Goal: Information Seeking & Learning: Understand process/instructions

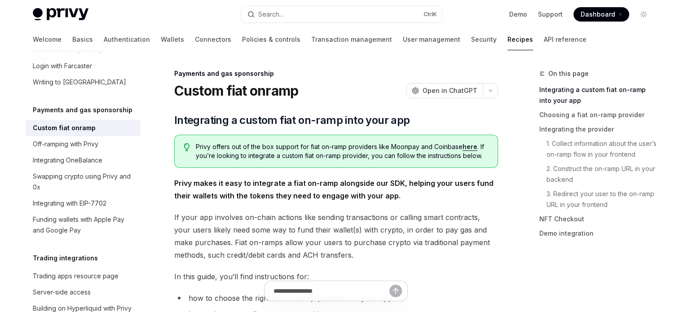
click at [201, 94] on h1 "Custom fiat onramp" at bounding box center [236, 91] width 124 height 16
drag, startPoint x: 201, startPoint y: 94, endPoint x: 306, endPoint y: 91, distance: 105.1
click at [313, 91] on div "Custom fiat onramp OpenAI Open in ChatGPT" at bounding box center [336, 91] width 324 height 16
click at [196, 120] on span "Integrating a custom fiat on-ramp into your app" at bounding box center [292, 120] width 236 height 14
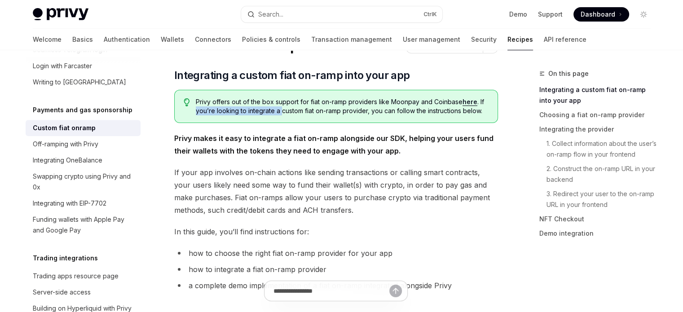
drag, startPoint x: 196, startPoint y: 120, endPoint x: 277, endPoint y: 119, distance: 80.8
click at [277, 119] on div "Privy offers out of the box support for fiat on-ramp providers like Moonpay and…" at bounding box center [336, 106] width 324 height 33
click at [316, 195] on span "If your app involves on-chain actions like sending transactions or calling smar…" at bounding box center [336, 191] width 324 height 50
click at [184, 139] on strong "Privy makes it easy to integrate a fiat on-ramp alongside our SDK, helping your…" at bounding box center [333, 145] width 319 height 22
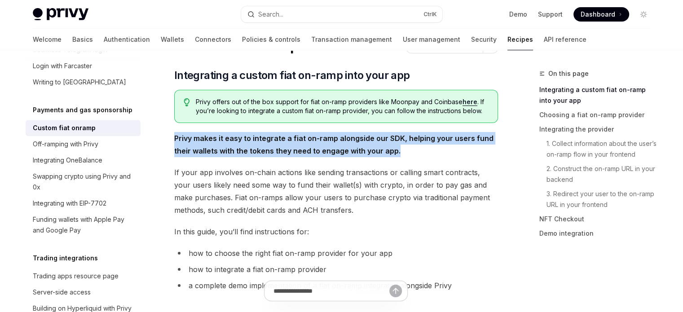
drag, startPoint x: 184, startPoint y: 139, endPoint x: 391, endPoint y: 150, distance: 207.7
click at [391, 150] on strong "Privy makes it easy to integrate a fiat on-ramp alongside our SDK, helping your…" at bounding box center [333, 145] width 319 height 22
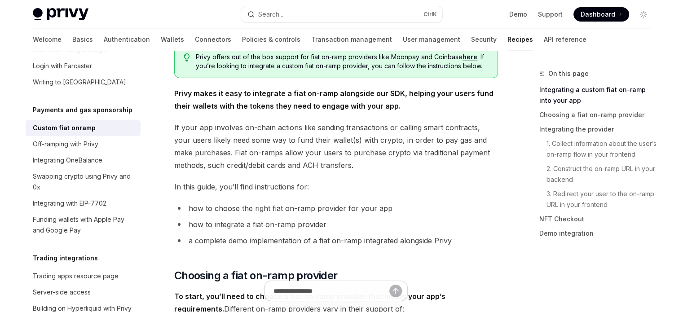
click at [180, 123] on span "If your app involves on-chain actions like sending transactions or calling smar…" at bounding box center [336, 146] width 324 height 50
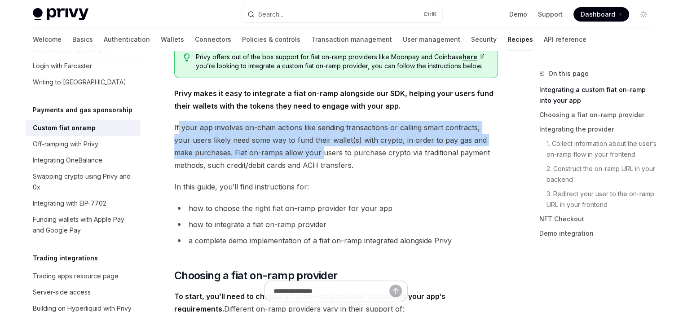
drag, startPoint x: 180, startPoint y: 123, endPoint x: 298, endPoint y: 156, distance: 123.1
click at [298, 156] on span "If your app involves on-chain actions like sending transactions or calling smar…" at bounding box center [336, 146] width 324 height 50
click at [262, 157] on span "If your app involves on-chain actions like sending transactions or calling smar…" at bounding box center [336, 146] width 324 height 50
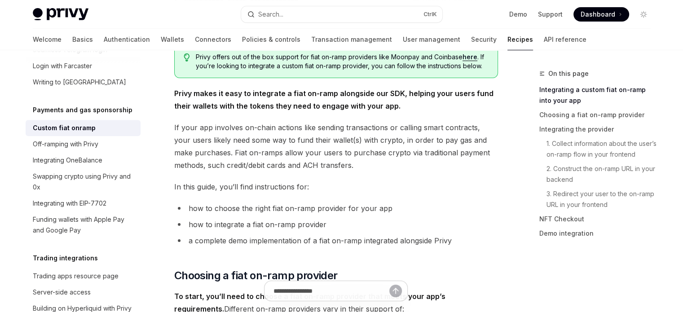
click at [259, 145] on span "If your app involves on-chain actions like sending transactions or calling smar…" at bounding box center [336, 146] width 324 height 50
click at [220, 152] on span "If your app involves on-chain actions like sending transactions or calling smar…" at bounding box center [336, 146] width 324 height 50
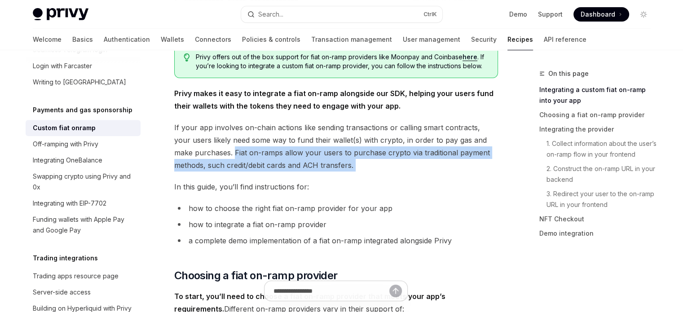
drag, startPoint x: 220, startPoint y: 152, endPoint x: 330, endPoint y: 160, distance: 110.7
click at [330, 160] on span "If your app involves on-chain actions like sending transactions or calling smar…" at bounding box center [336, 146] width 324 height 50
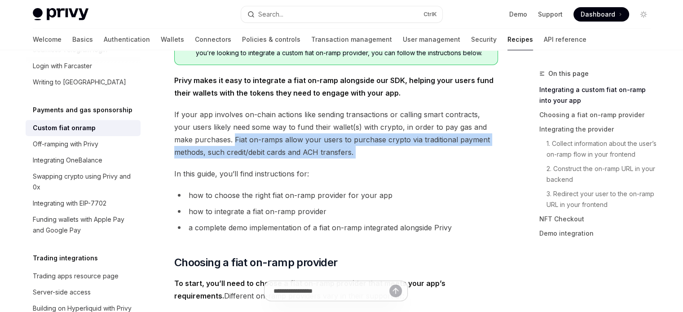
scroll to position [135, 0]
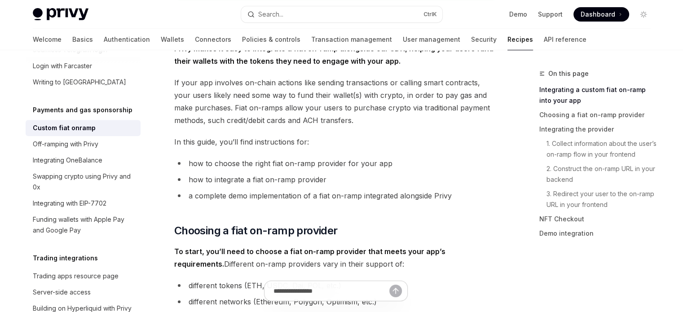
click at [180, 139] on span "In this guide, you’ll find instructions for:" at bounding box center [336, 142] width 324 height 13
drag, startPoint x: 180, startPoint y: 139, endPoint x: 307, endPoint y: 141, distance: 126.6
click at [307, 141] on span "In this guide, you’ll find instructions for:" at bounding box center [336, 142] width 324 height 13
click at [196, 163] on li "how to choose the right fiat on-ramp provider for your app" at bounding box center [336, 163] width 324 height 13
drag, startPoint x: 196, startPoint y: 163, endPoint x: 357, endPoint y: 159, distance: 161.2
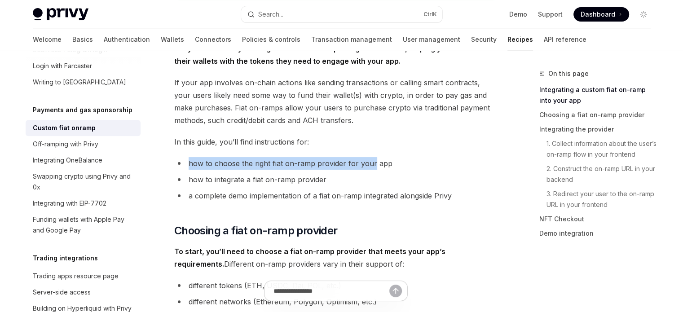
click at [358, 159] on li "how to choose the right fiat on-ramp provider for your app" at bounding box center [336, 163] width 324 height 13
click at [201, 169] on li "how to choose the right fiat on-ramp provider for your app" at bounding box center [336, 163] width 324 height 13
click at [244, 163] on li "how to choose the right fiat on-ramp provider for your app" at bounding box center [336, 163] width 324 height 13
drag, startPoint x: 244, startPoint y: 163, endPoint x: 325, endPoint y: 167, distance: 80.5
click at [388, 161] on li "how to choose the right fiat on-ramp provider for your app" at bounding box center [336, 163] width 324 height 13
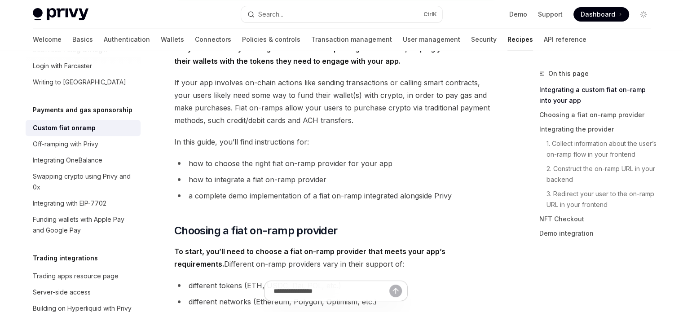
click at [191, 179] on li "how to integrate a fiat on-ramp provider" at bounding box center [336, 179] width 324 height 13
drag, startPoint x: 191, startPoint y: 179, endPoint x: 308, endPoint y: 180, distance: 117.2
click at [307, 180] on li "how to integrate a fiat on-ramp provider" at bounding box center [336, 179] width 324 height 13
click at [179, 195] on li "a complete demo implementation of a fiat on-ramp integrated alongside Privy" at bounding box center [336, 195] width 324 height 13
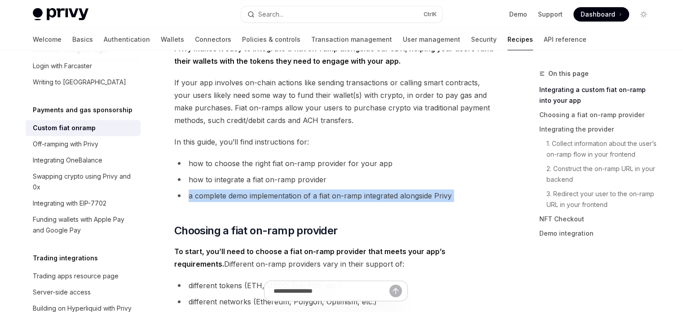
drag, startPoint x: 179, startPoint y: 195, endPoint x: 470, endPoint y: 201, distance: 291.4
click at [470, 201] on li "a complete demo implementation of a fiat on-ramp integrated alongside Privy" at bounding box center [336, 195] width 324 height 13
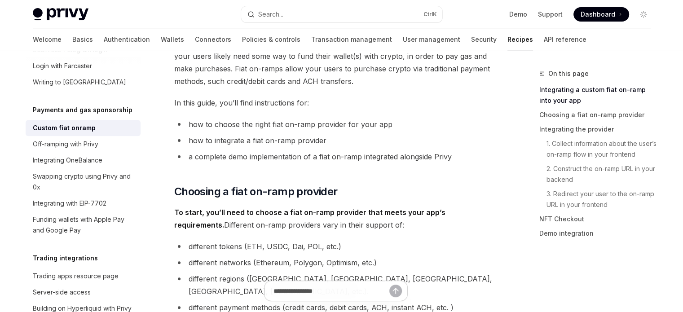
scroll to position [180, 0]
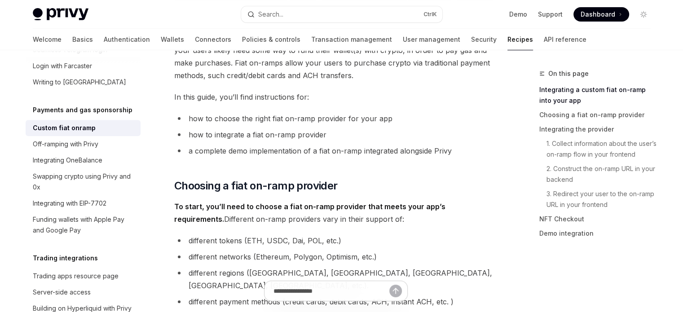
click at [187, 203] on strong "To start, you’ll need to choose a fiat on-ramp provider that meets your app’s r…" at bounding box center [309, 213] width 271 height 22
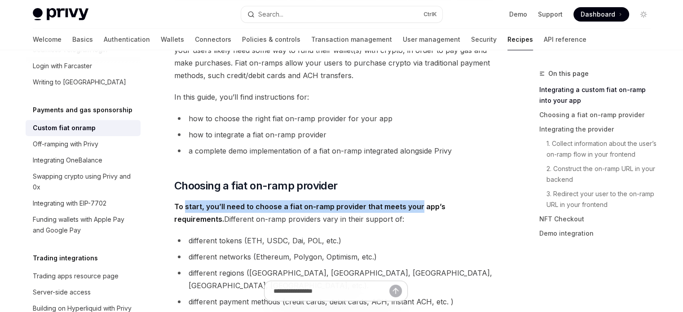
drag, startPoint x: 187, startPoint y: 203, endPoint x: 409, endPoint y: 207, distance: 222.2
click at [413, 206] on strong "To start, you’ll need to choose a fiat on-ramp provider that meets your app’s r…" at bounding box center [309, 213] width 271 height 22
click at [329, 212] on span "To start, you’ll need to choose a fiat on-ramp provider that meets your app’s r…" at bounding box center [336, 212] width 324 height 25
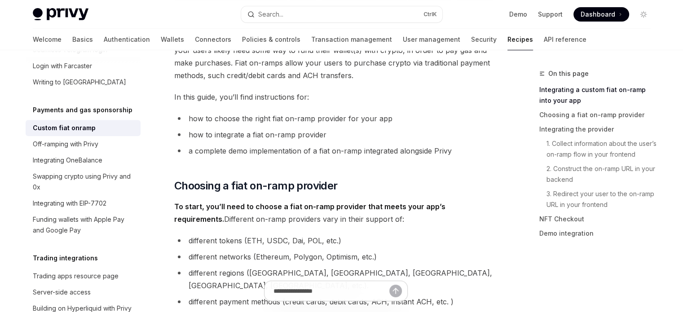
click at [378, 202] on strong "To start, you’ll need to choose a fiat on-ramp provider that meets your app’s r…" at bounding box center [309, 213] width 271 height 22
drag, startPoint x: 461, startPoint y: 204, endPoint x: 491, endPoint y: 206, distance: 30.1
click at [491, 206] on span "To start, you’ll need to choose a fiat on-ramp provider that meets your app’s r…" at bounding box center [336, 212] width 324 height 25
click at [211, 214] on span "To start, you’ll need to choose a fiat on-ramp provider that meets your app’s r…" at bounding box center [336, 212] width 324 height 25
drag, startPoint x: 211, startPoint y: 214, endPoint x: 376, endPoint y: 218, distance: 164.3
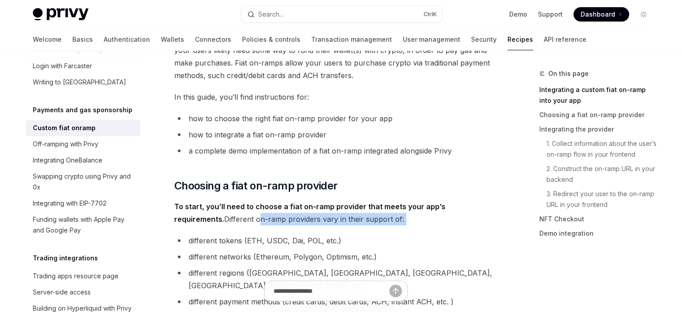
click at [376, 218] on span "To start, you’ll need to choose a fiat on-ramp provider that meets your app’s r…" at bounding box center [336, 212] width 324 height 25
click at [277, 220] on span "To start, you’ll need to choose a fiat on-ramp provider that meets your app’s r…" at bounding box center [336, 212] width 324 height 25
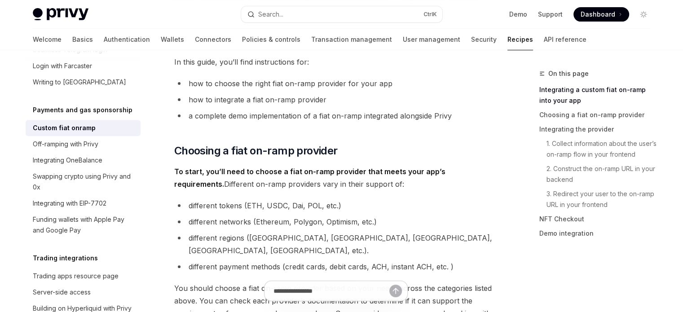
scroll to position [224, 0]
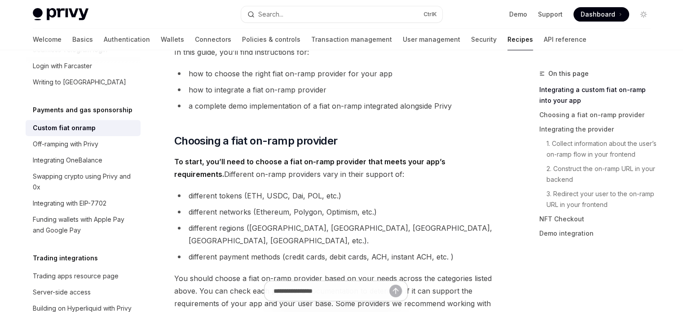
click at [206, 195] on li "different tokens (ETH, USDC, Dai, POL, etc.)" at bounding box center [336, 195] width 324 height 13
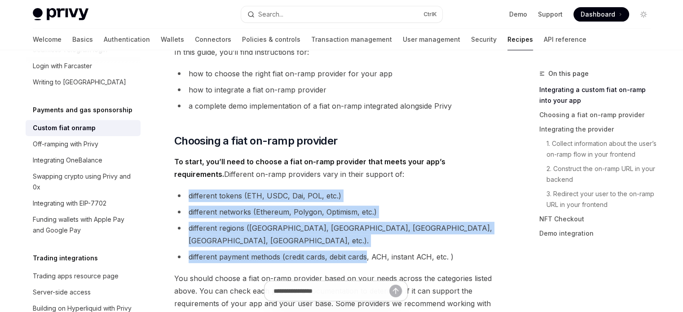
drag, startPoint x: 206, startPoint y: 195, endPoint x: 387, endPoint y: 246, distance: 188.6
click at [357, 244] on ul "different tokens (ETH, USDC, Dai, POL, etc.) different networks (Ethereum, Poly…" at bounding box center [336, 226] width 324 height 74
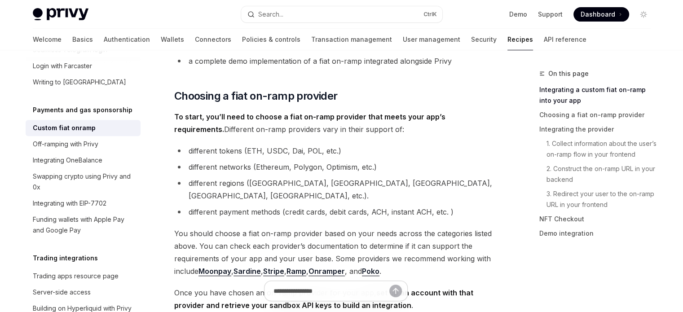
click at [185, 227] on span "You should choose a fiat on-ramp provider based on your needs across the catego…" at bounding box center [336, 252] width 324 height 50
drag, startPoint x: 185, startPoint y: 220, endPoint x: 248, endPoint y: 224, distance: 63.4
click at [248, 227] on span "You should choose a fiat on-ramp provider based on your needs across the catego…" at bounding box center [336, 252] width 324 height 50
click at [291, 227] on span "You should choose a fiat on-ramp provider based on your needs across the catego…" at bounding box center [336, 252] width 324 height 50
click at [250, 227] on span "You should choose a fiat on-ramp provider based on your needs across the catego…" at bounding box center [336, 252] width 324 height 50
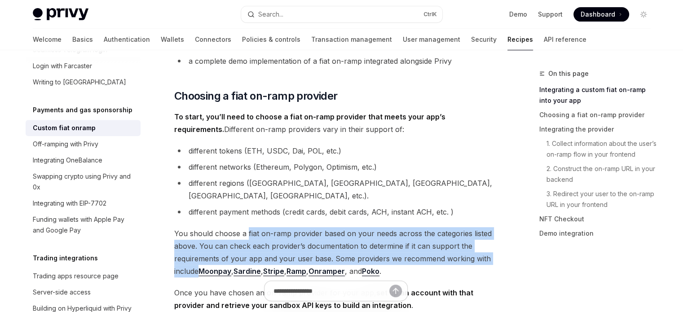
drag, startPoint x: 250, startPoint y: 221, endPoint x: 185, endPoint y: 255, distance: 72.5
click at [185, 255] on span "You should choose a fiat on-ramp provider based on your needs across the catego…" at bounding box center [336, 252] width 324 height 50
click at [235, 250] on span "You should choose a fiat on-ramp provider based on your needs across the catego…" at bounding box center [336, 252] width 324 height 50
click at [367, 235] on span "You should choose a fiat on-ramp provider based on your needs across the catego…" at bounding box center [336, 252] width 324 height 50
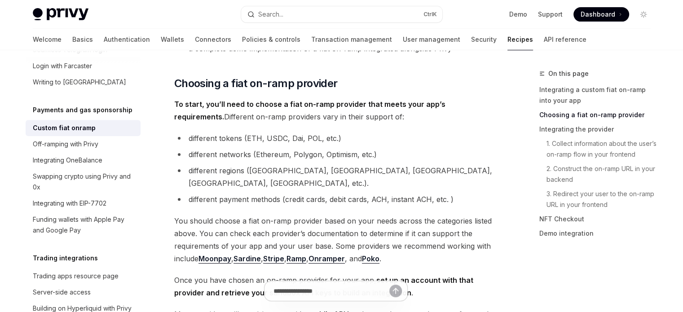
scroll to position [314, 0]
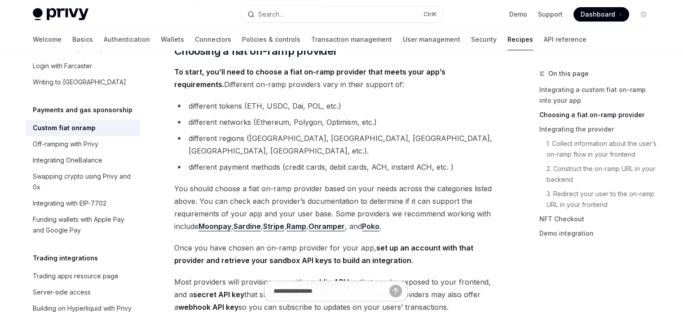
click at [176, 242] on span "Once you have chosen an on-ramp provider for your app, set up an account with t…" at bounding box center [336, 254] width 324 height 25
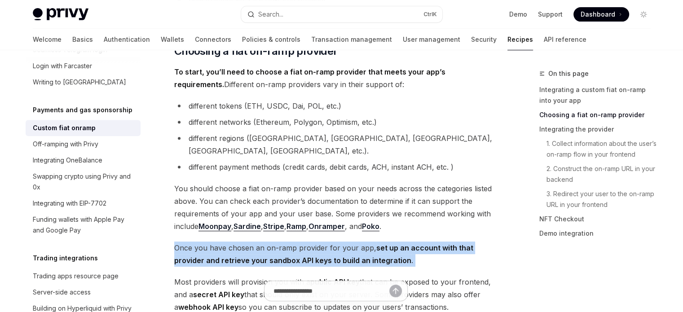
drag, startPoint x: 176, startPoint y: 234, endPoint x: 377, endPoint y: 251, distance: 201.4
click at [377, 251] on span "Once you have chosen an on-ramp provider for your app, set up an account with t…" at bounding box center [336, 254] width 324 height 25
click at [284, 249] on strong "set up an account with that provider and retrieve your sandbox API keys to buil…" at bounding box center [323, 254] width 299 height 22
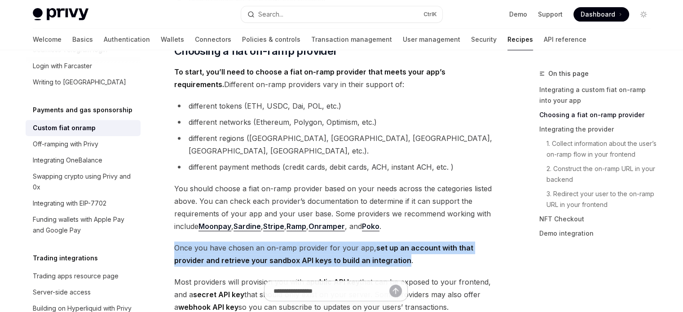
drag, startPoint x: 170, startPoint y: 235, endPoint x: 325, endPoint y: 253, distance: 156.3
click at [305, 253] on span "Once you have chosen an on-ramp provider for your app, set up an account with t…" at bounding box center [336, 254] width 324 height 25
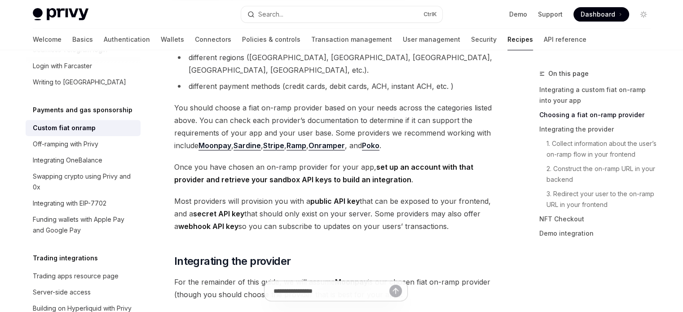
scroll to position [404, 0]
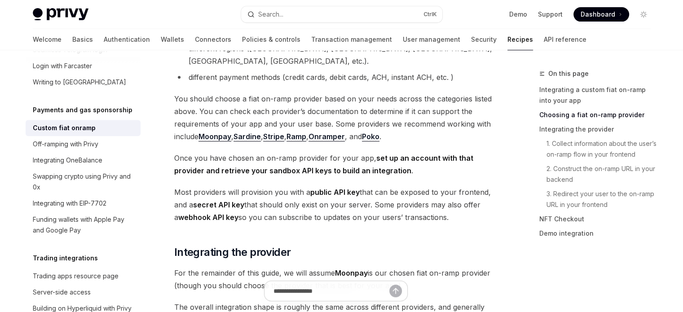
click at [174, 186] on span "Most providers will provision you with a public API key that can be exposed to …" at bounding box center [336, 205] width 324 height 38
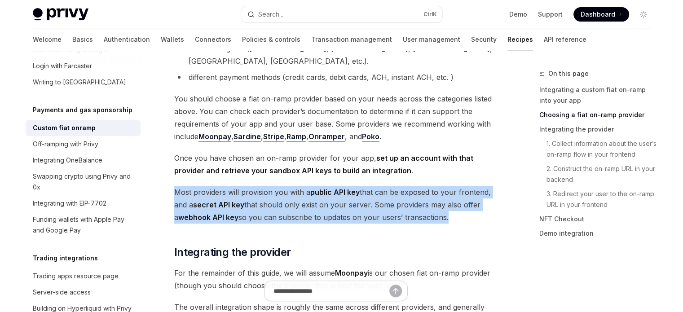
drag, startPoint x: 174, startPoint y: 179, endPoint x: 433, endPoint y: 203, distance: 260.1
click at [433, 203] on span "Most providers will provision you with a public API key that can be exposed to …" at bounding box center [336, 205] width 324 height 38
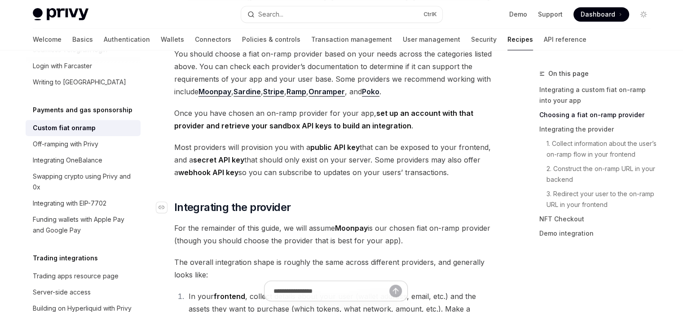
click at [178, 200] on span "Integrating the provider" at bounding box center [232, 207] width 117 height 14
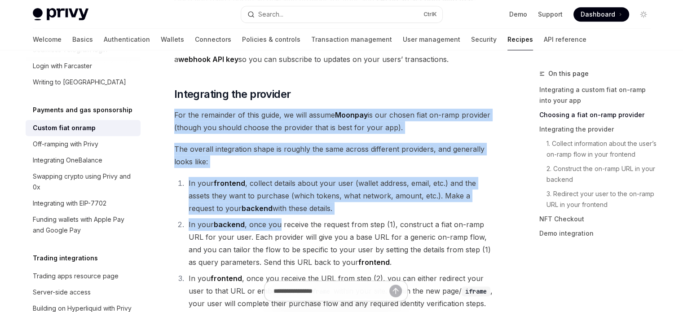
scroll to position [568, 0]
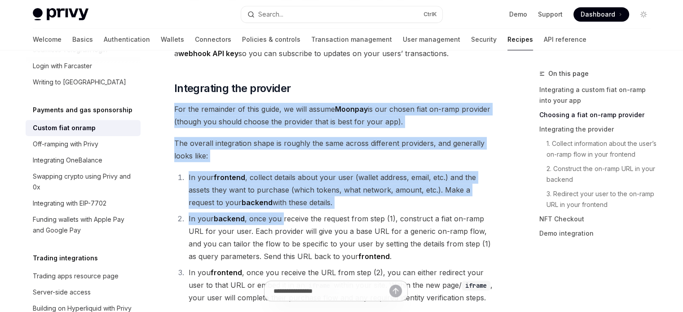
drag, startPoint x: 178, startPoint y: 200, endPoint x: 278, endPoint y: 198, distance: 100.6
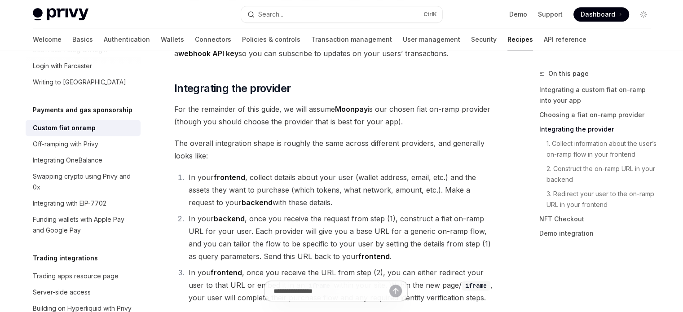
click at [294, 218] on li "In your backend , once you receive the request from step (1), construct a fiat …" at bounding box center [342, 237] width 312 height 50
click at [196, 171] on li "In your frontend , collect details about your user (wallet address, email, etc.…" at bounding box center [342, 190] width 312 height 38
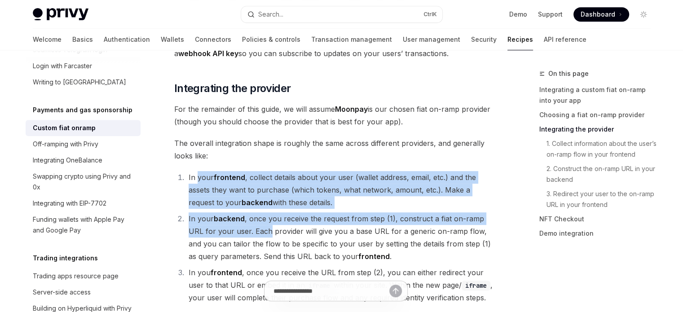
drag, startPoint x: 196, startPoint y: 163, endPoint x: 235, endPoint y: 217, distance: 67.2
click at [235, 217] on ol "In your frontend , collect details about your user (wallet address, email, etc.…" at bounding box center [336, 237] width 324 height 133
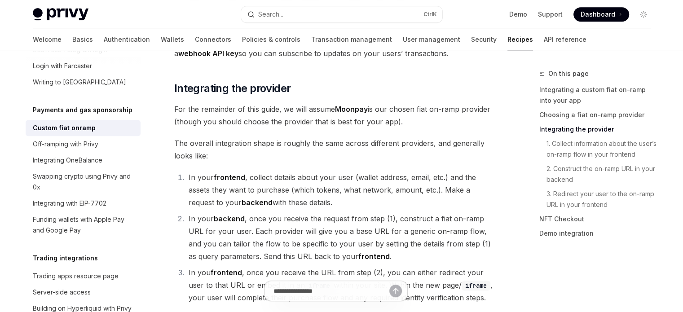
click at [272, 215] on li "In your backend , once you receive the request from step (1), construct a fiat …" at bounding box center [342, 237] width 312 height 50
click at [186, 212] on li "In your backend , once you receive the request from step (1), construct a fiat …" at bounding box center [342, 237] width 312 height 50
drag, startPoint x: 186, startPoint y: 204, endPoint x: 294, endPoint y: 208, distance: 108.2
click at [294, 212] on li "In your backend , once you receive the request from step (1), construct a fiat …" at bounding box center [342, 237] width 312 height 50
click at [194, 212] on li "In your backend , once you receive the request from step (1), construct a fiat …" at bounding box center [342, 237] width 312 height 50
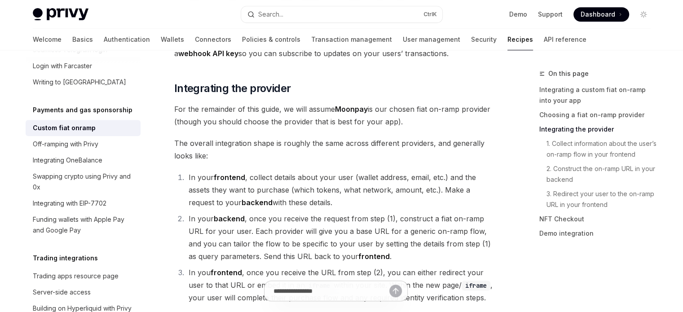
click at [186, 212] on li "In your backend , once you receive the request from step (1), construct a fiat …" at bounding box center [342, 237] width 312 height 50
drag, startPoint x: 185, startPoint y: 206, endPoint x: 238, endPoint y: 204, distance: 53.0
click at [238, 212] on li "In your backend , once you receive the request from step (1), construct a fiat …" at bounding box center [342, 237] width 312 height 50
click at [264, 212] on li "In your backend , once you receive the request from step (1), construct a fiat …" at bounding box center [342, 237] width 312 height 50
click at [253, 212] on li "In your backend , once you receive the request from step (1), construct a fiat …" at bounding box center [342, 237] width 312 height 50
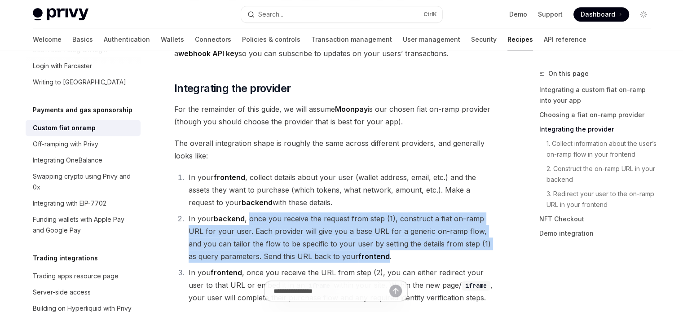
drag, startPoint x: 253, startPoint y: 206, endPoint x: 352, endPoint y: 244, distance: 106.7
click at [352, 244] on li "In your backend , once you receive the request from step (1), construct a fiat …" at bounding box center [342, 237] width 312 height 50
click at [305, 247] on li "In your backend , once you receive the request from step (1), construct a fiat …" at bounding box center [342, 237] width 312 height 50
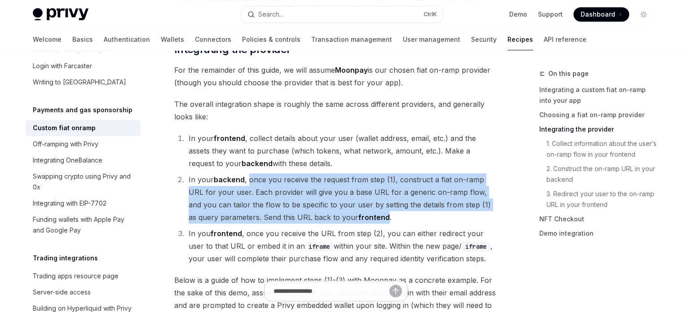
scroll to position [613, 0]
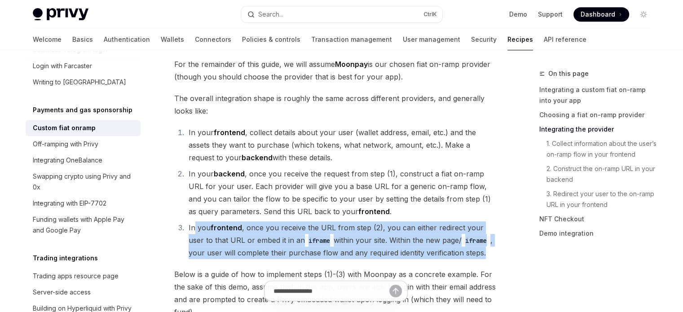
drag, startPoint x: 192, startPoint y: 213, endPoint x: 429, endPoint y: 240, distance: 238.1
click at [473, 242] on li "In you frontend , once you receive the URL from step (2), you can either redire…" at bounding box center [342, 240] width 312 height 38
click at [339, 238] on li "In you frontend , once you receive the URL from step (2), you can either redire…" at bounding box center [342, 240] width 312 height 38
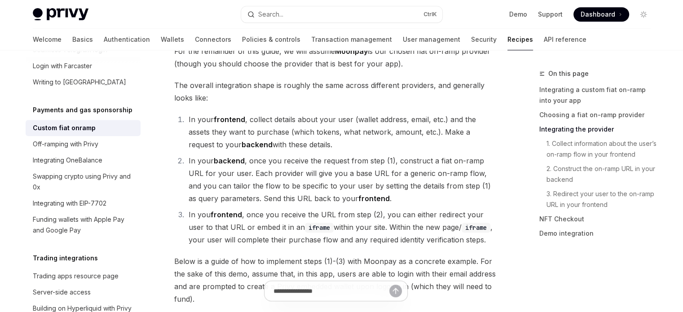
scroll to position [658, 0]
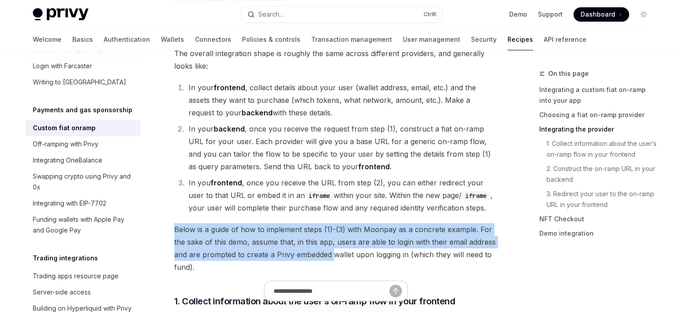
drag, startPoint x: 172, startPoint y: 215, endPoint x: 330, endPoint y: 247, distance: 160.8
click at [330, 247] on span "Below is a guide of how to implement steps (1)-(3) with Moonpay as a concrete e…" at bounding box center [336, 248] width 324 height 50
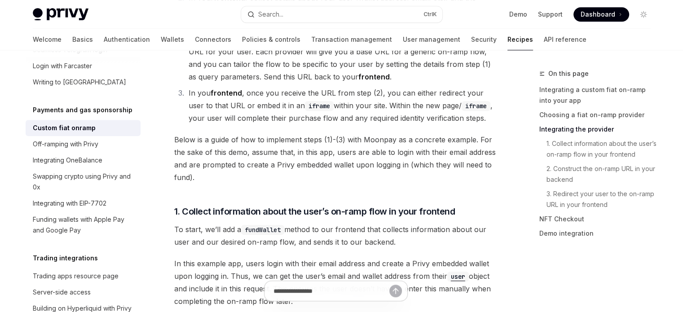
scroll to position [792, 0]
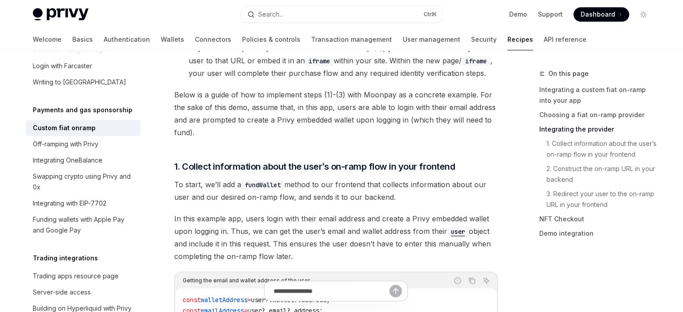
click at [201, 178] on span "To start, we’ll add a fundWallet method to our frontend that collects informati…" at bounding box center [336, 190] width 324 height 25
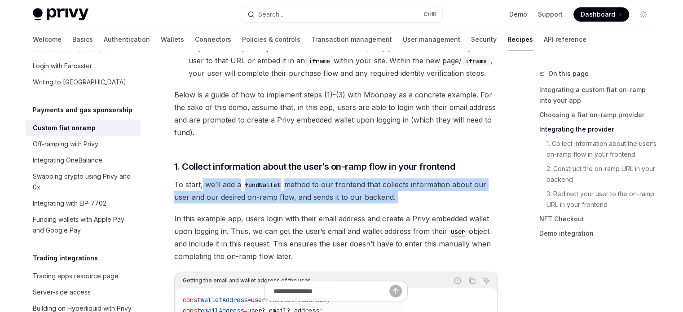
drag, startPoint x: 201, startPoint y: 171, endPoint x: 392, endPoint y: 183, distance: 191.6
click at [392, 182] on span "To start, we’ll add a fundWallet method to our frontend that collects informati…" at bounding box center [336, 190] width 324 height 25
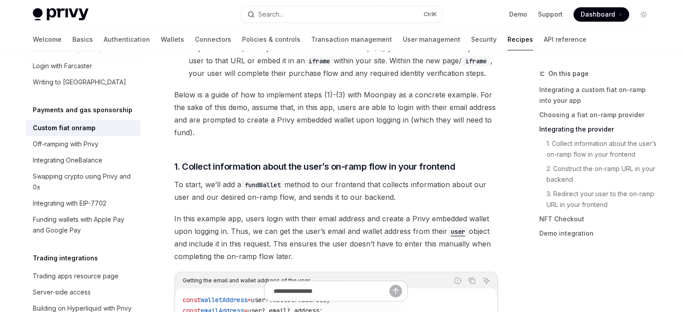
click at [181, 212] on span "In this example app, users login with their email address and create a Privy em…" at bounding box center [336, 237] width 324 height 50
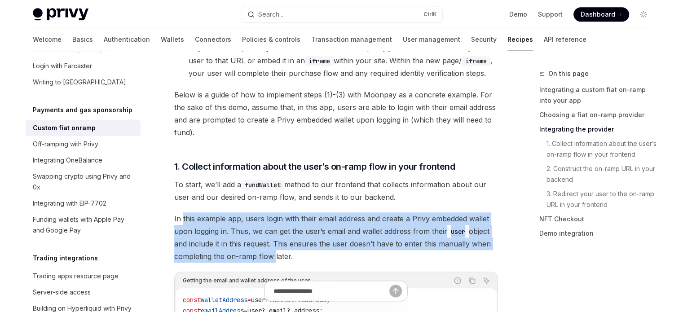
drag, startPoint x: 181, startPoint y: 208, endPoint x: 294, endPoint y: 242, distance: 117.4
click at [271, 242] on span "In this example app, users login with their email address and create a Privy em…" at bounding box center [336, 237] width 324 height 50
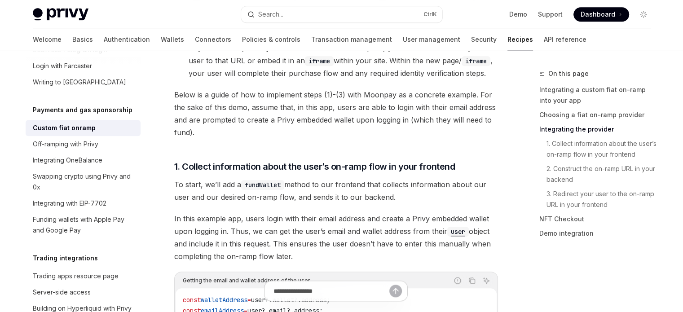
click at [312, 242] on span "In this example app, users login with their email address and create a Privy em…" at bounding box center [336, 237] width 324 height 50
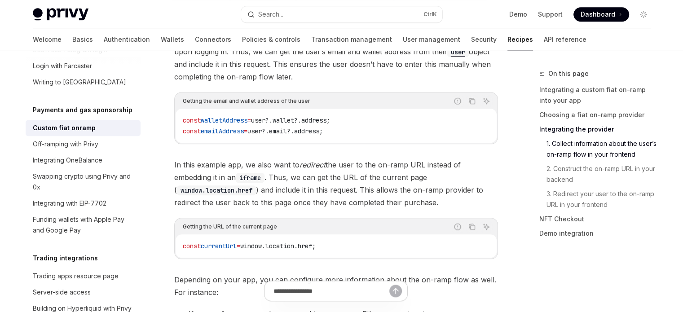
scroll to position [927, 0]
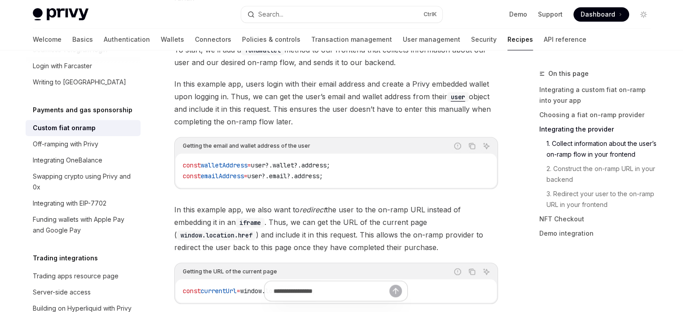
click at [181, 203] on span "In this example app, we also want to redirect the user to the on-ramp URL inste…" at bounding box center [336, 228] width 324 height 50
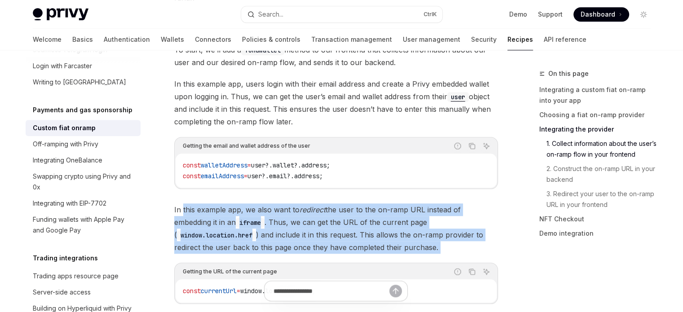
drag, startPoint x: 181, startPoint y: 197, endPoint x: 455, endPoint y: 230, distance: 275.8
click at [455, 230] on span "In this example app, we also want to redirect the user to the on-ramp URL inste…" at bounding box center [336, 228] width 324 height 50
click at [302, 227] on span "In this example app, we also want to redirect the user to the on-ramp URL inste…" at bounding box center [336, 228] width 324 height 50
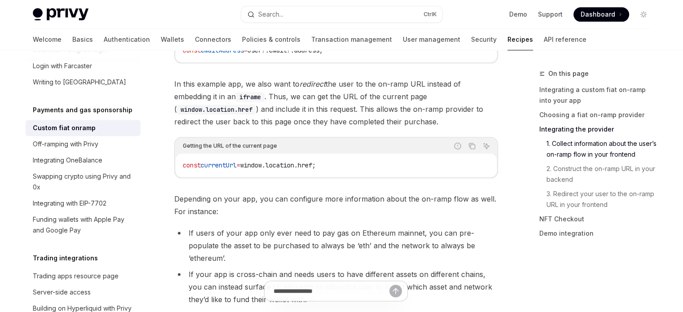
scroll to position [1062, 0]
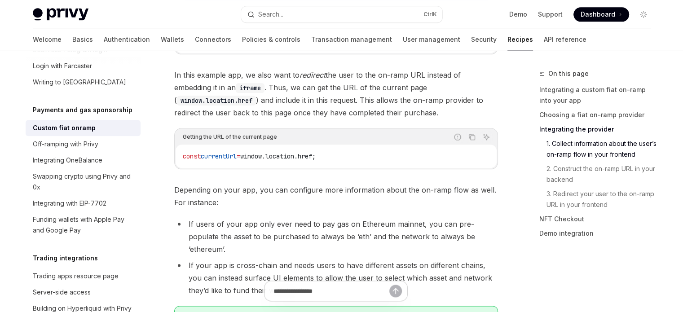
click at [185, 184] on span "Depending on your app, you can configure more information about the on-ramp flo…" at bounding box center [336, 196] width 324 height 25
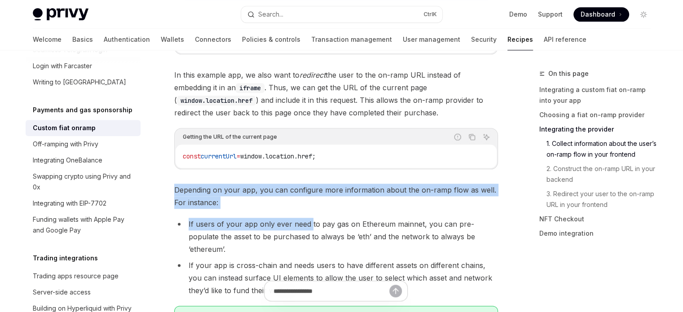
drag, startPoint x: 185, startPoint y: 178, endPoint x: 302, endPoint y: 201, distance: 119.5
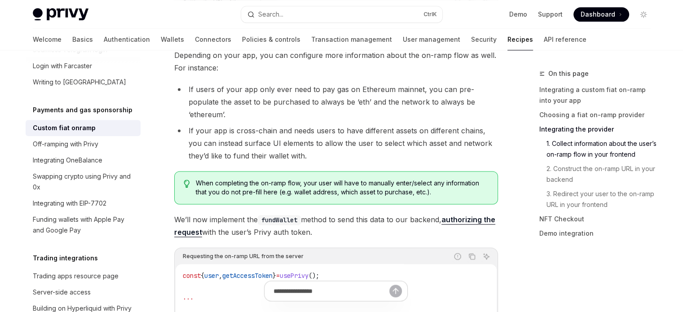
click at [286, 213] on span "We’ll now implement the fundWallet method to send this data to our backend, aut…" at bounding box center [336, 225] width 324 height 25
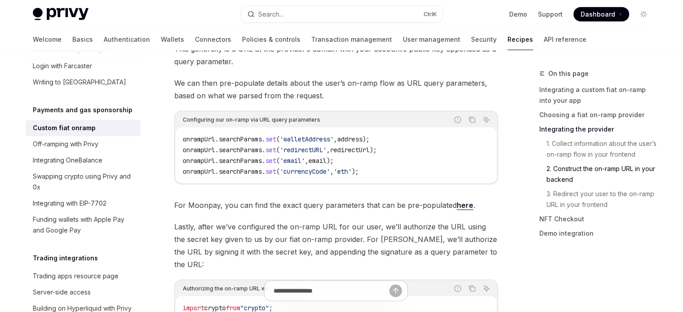
scroll to position [2184, 0]
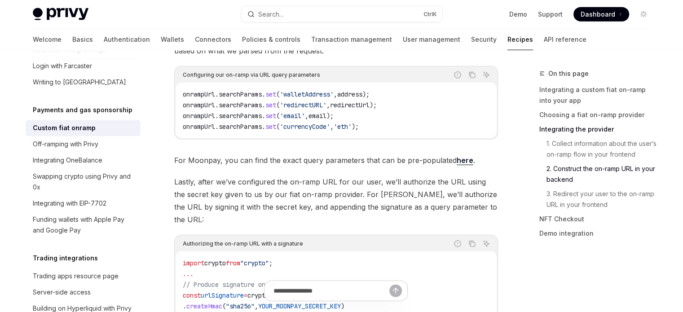
click at [184, 176] on span "Lastly, after we’ve configured the on-ramp URL for our user, we’ll authorize th…" at bounding box center [336, 201] width 324 height 50
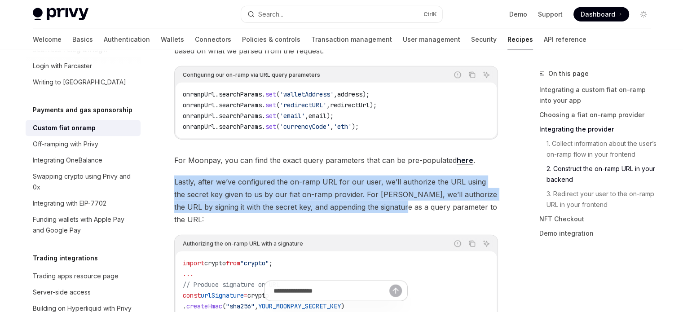
drag, startPoint x: 184, startPoint y: 153, endPoint x: 386, endPoint y: 170, distance: 203.2
click at [385, 176] on span "Lastly, after we’ve configured the on-ramp URL for our user, we’ll authorize th…" at bounding box center [336, 201] width 324 height 50
click at [317, 178] on span "Lastly, after we’ve configured the on-ramp URL for our user, we’ll authorize th…" at bounding box center [336, 201] width 324 height 50
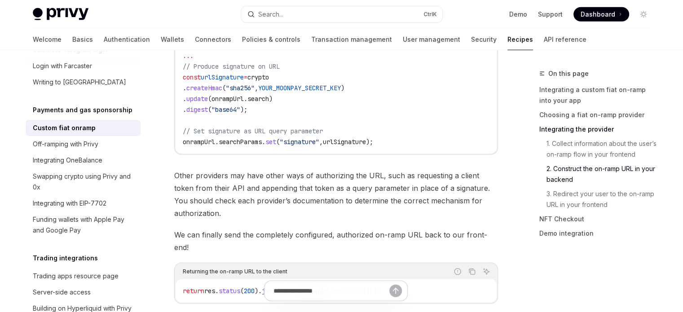
scroll to position [2408, 0]
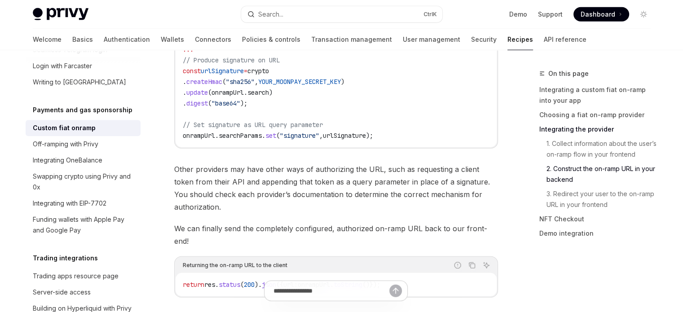
click at [186, 163] on span "Other providers may have other ways of authorizing the URL, such as requesting …" at bounding box center [336, 188] width 324 height 50
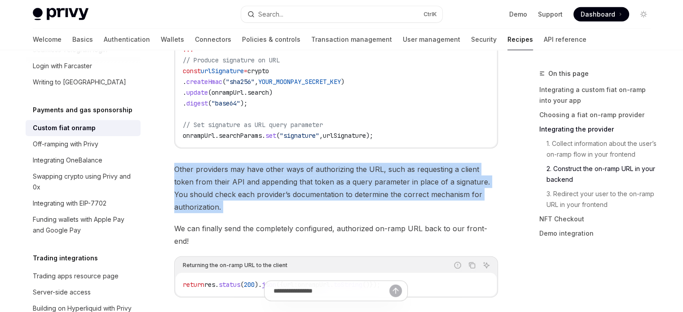
drag, startPoint x: 186, startPoint y: 119, endPoint x: 225, endPoint y: 170, distance: 64.3
click at [250, 163] on span "Other providers may have other ways of authorizing the URL, such as requesting …" at bounding box center [336, 188] width 324 height 50
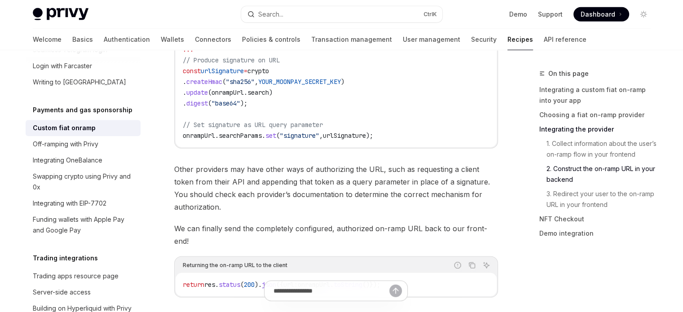
click at [190, 222] on span "We can finally send the completely configured, authorized on-ramp URL back to o…" at bounding box center [336, 234] width 324 height 25
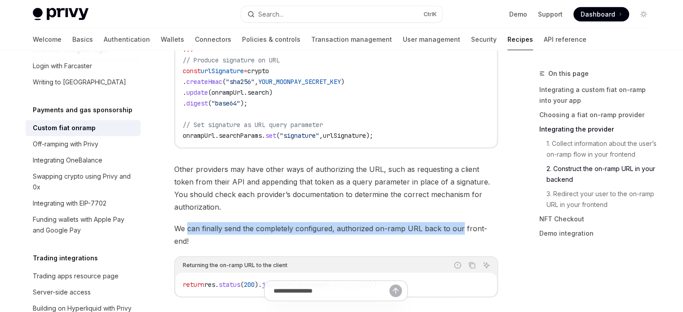
drag, startPoint x: 190, startPoint y: 180, endPoint x: 453, endPoint y: 184, distance: 263.1
click at [453, 222] on span "We can finally send the completely configured, authorized on-ramp URL back to o…" at bounding box center [336, 234] width 324 height 25
click at [368, 222] on span "We can finally send the completely configured, authorized on-ramp URL back to o…" at bounding box center [336, 234] width 324 height 25
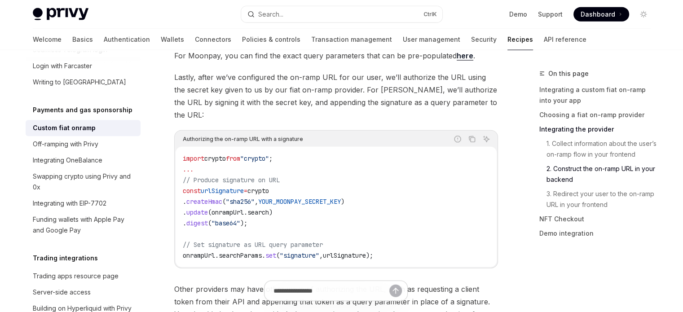
scroll to position [2287, 0]
